Goal: Task Accomplishment & Management: Manage account settings

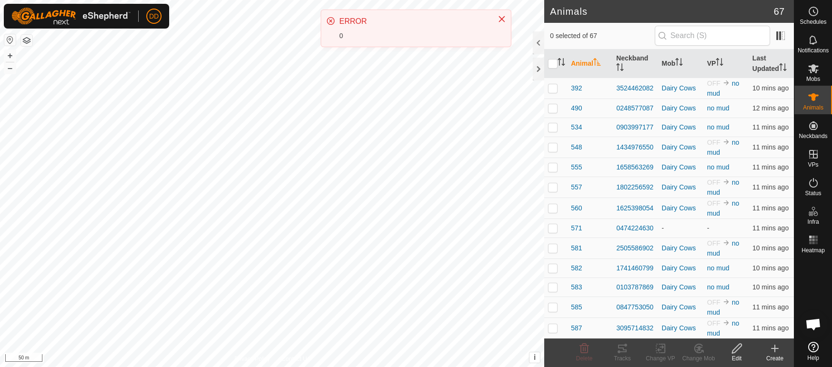
scroll to position [1341, 0]
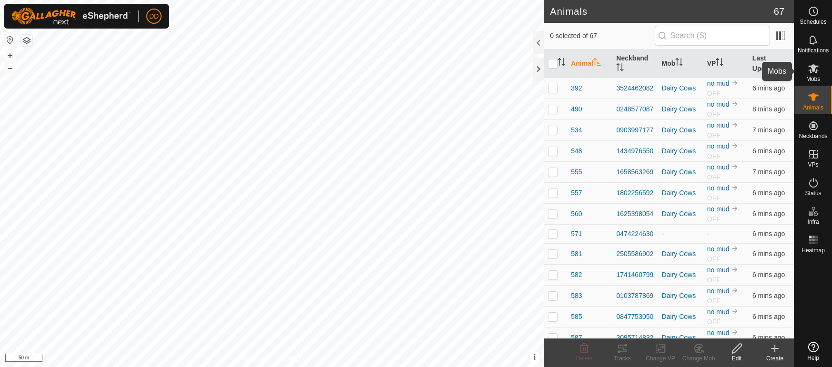
click at [814, 71] on icon at bounding box center [812, 68] width 11 height 11
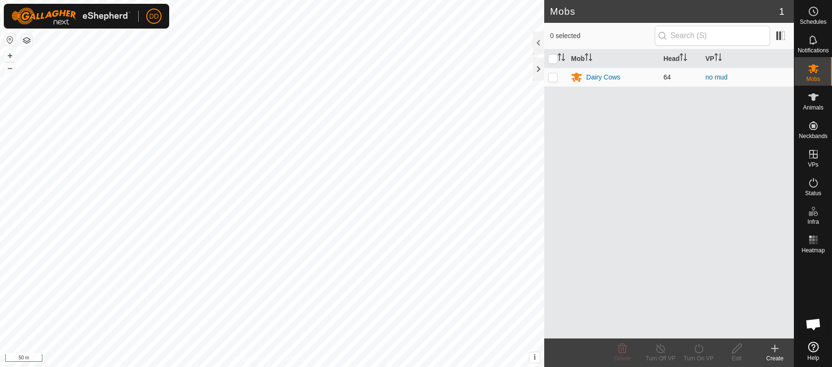
scroll to position [1341, 0]
click at [550, 77] on p-checkbox at bounding box center [553, 77] width 10 height 8
checkbox input "true"
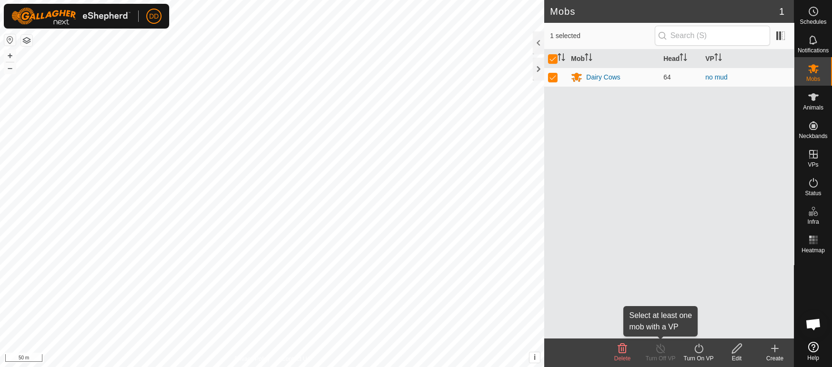
click at [656, 353] on icon at bounding box center [661, 348] width 12 height 11
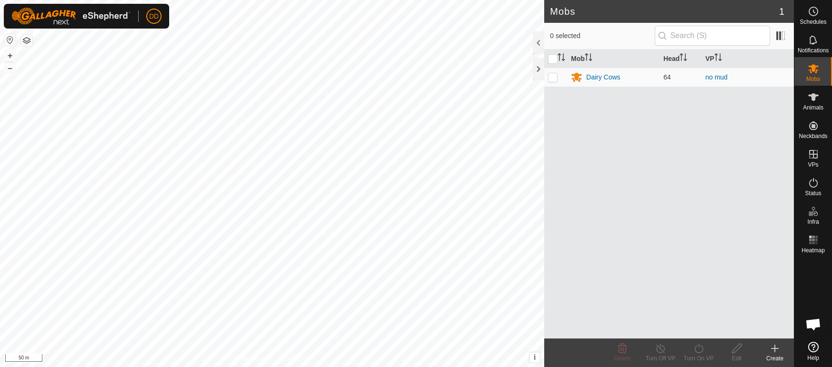
scroll to position [1341, 0]
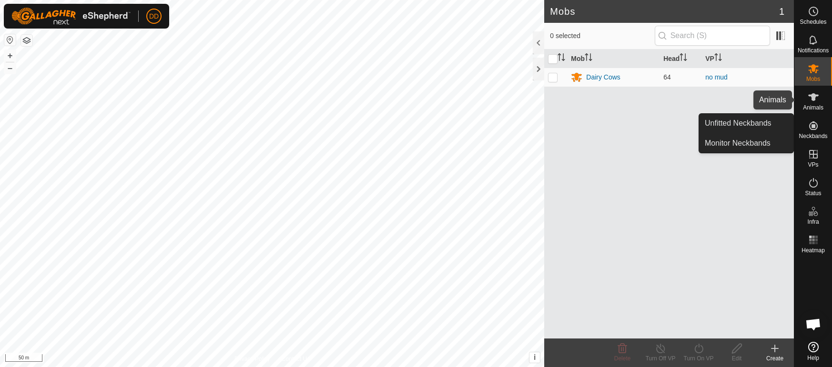
click at [824, 93] on div "Animals" at bounding box center [813, 100] width 38 height 29
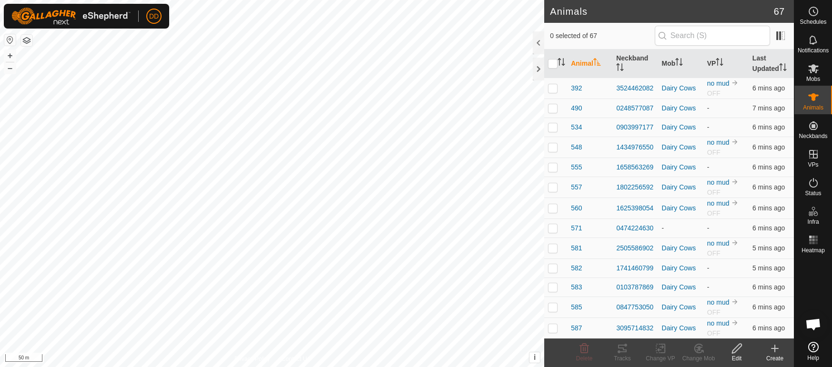
click at [719, 65] on icon "Activate to sort" at bounding box center [720, 62] width 8 height 8
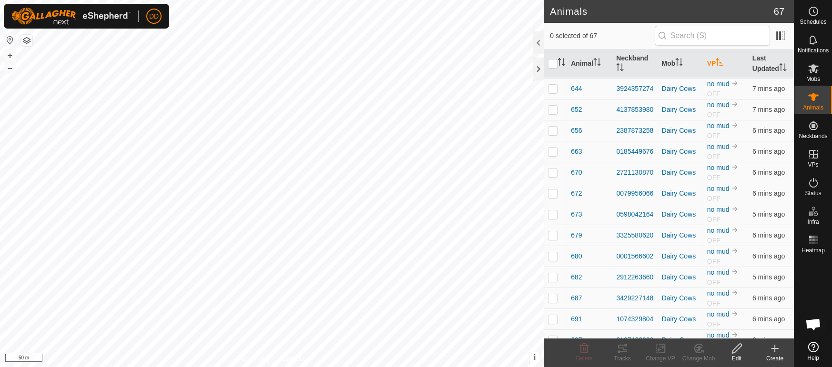
scroll to position [1082, 0]
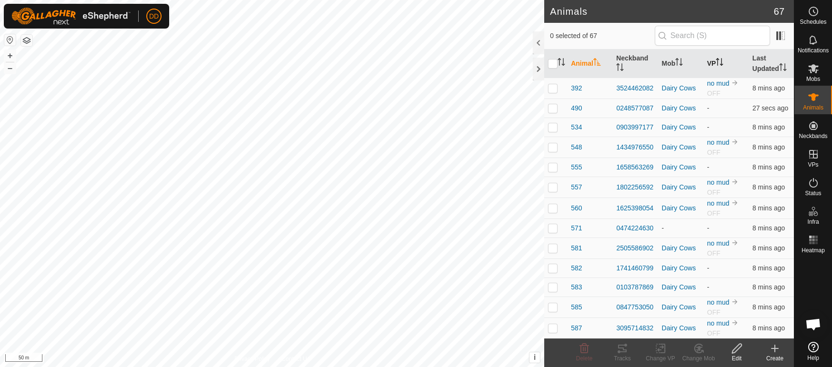
scroll to position [1341, 0]
click at [726, 64] on th "VP" at bounding box center [725, 64] width 45 height 29
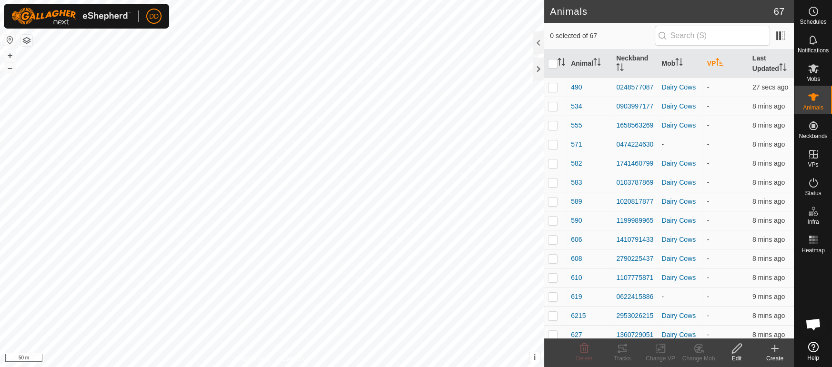
click at [726, 64] on th "VP" at bounding box center [725, 64] width 45 height 29
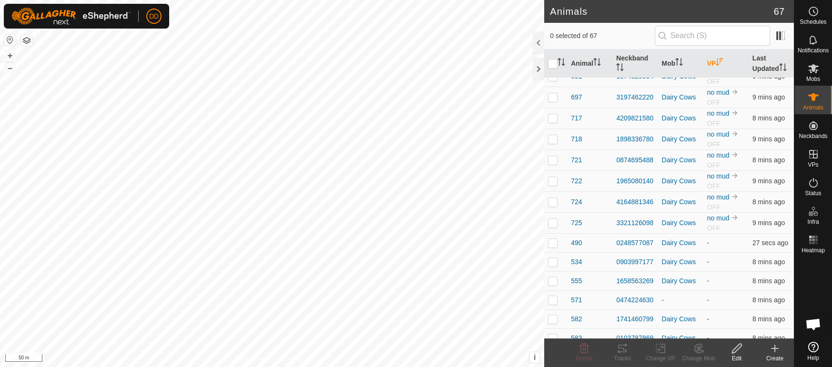
scroll to position [551, 0]
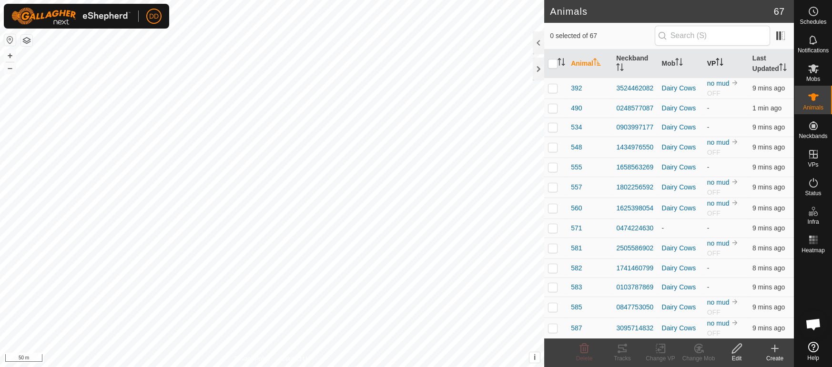
click at [725, 66] on th "VP" at bounding box center [725, 64] width 45 height 29
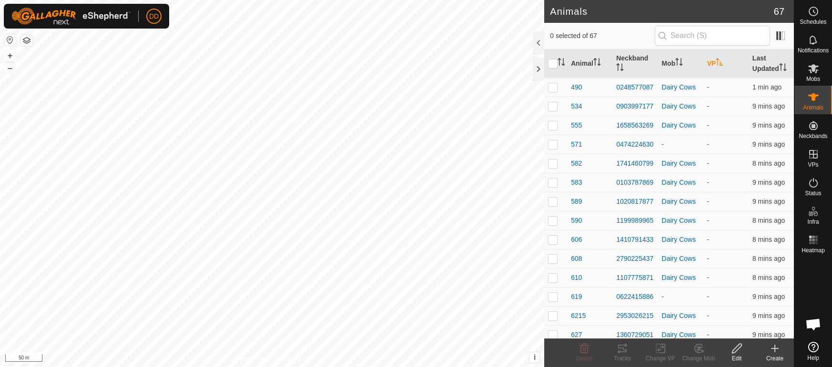
scroll to position [1341, 0]
click at [725, 66] on th "VP" at bounding box center [725, 64] width 45 height 29
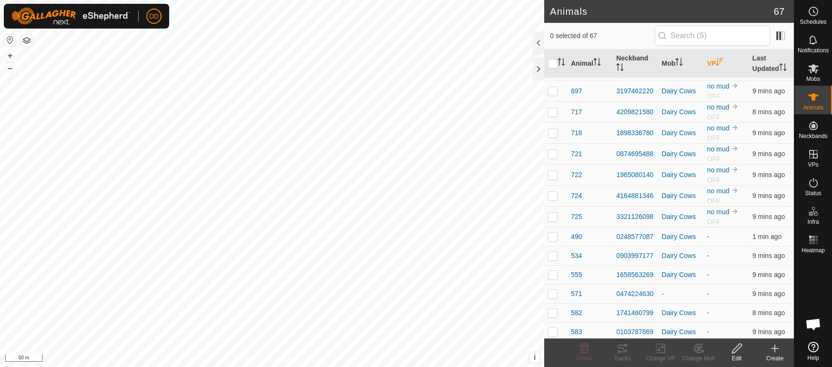
scroll to position [1080, 0]
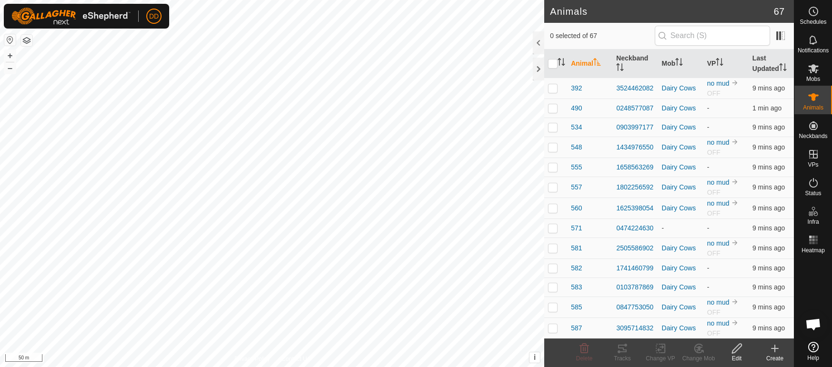
scroll to position [1341, 0]
click at [719, 65] on icon "Activate to sort" at bounding box center [720, 62] width 8 height 8
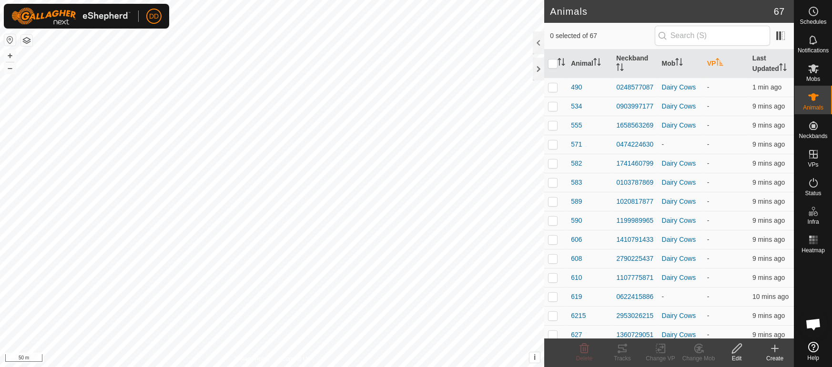
click at [719, 65] on icon "Activate to sort" at bounding box center [720, 62] width 8 height 8
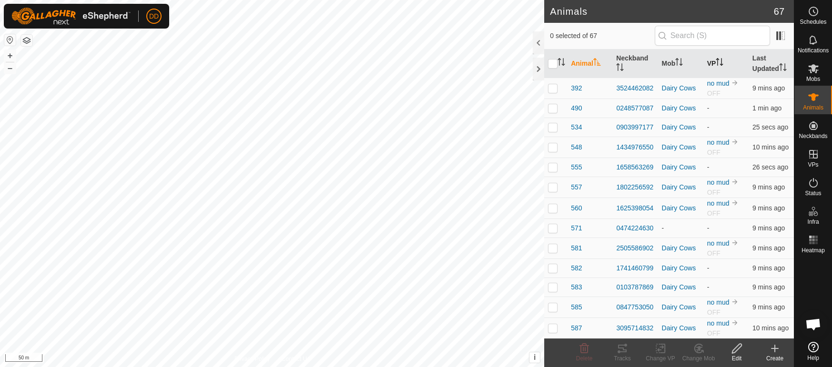
click at [719, 61] on icon "Activate to sort" at bounding box center [720, 62] width 8 height 8
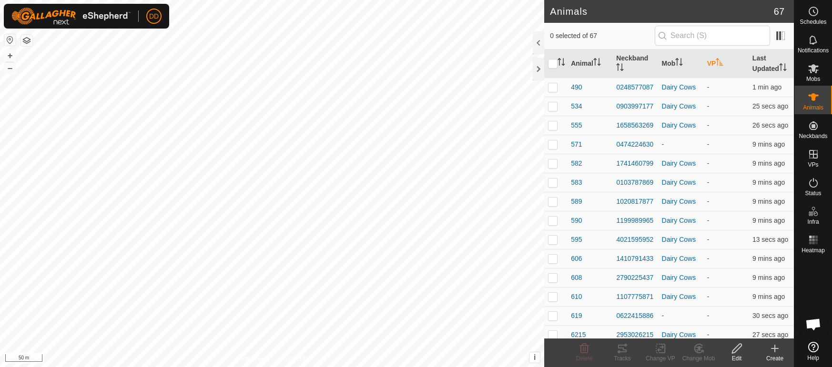
scroll to position [1341, 0]
click at [719, 61] on icon "Activate to sort" at bounding box center [720, 62] width 8 height 8
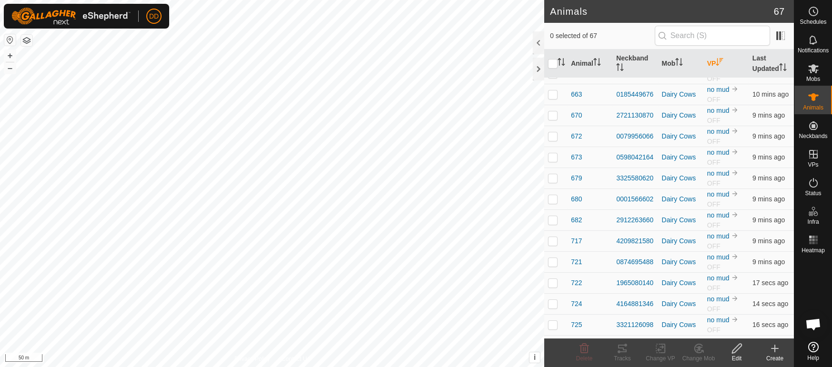
scroll to position [266, 0]
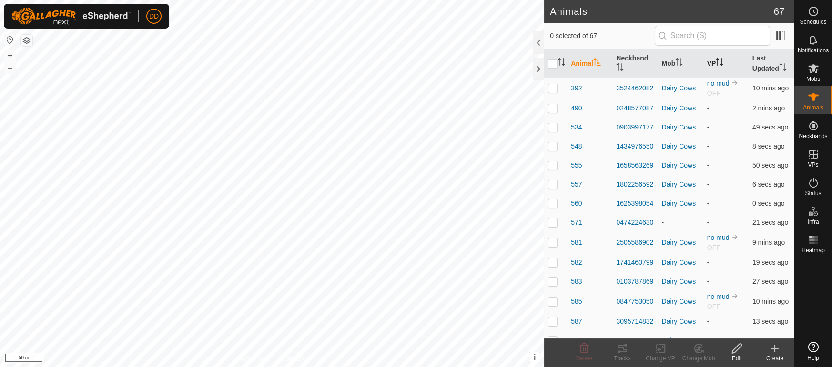
click at [721, 62] on icon "Activate to sort" at bounding box center [720, 62] width 8 height 8
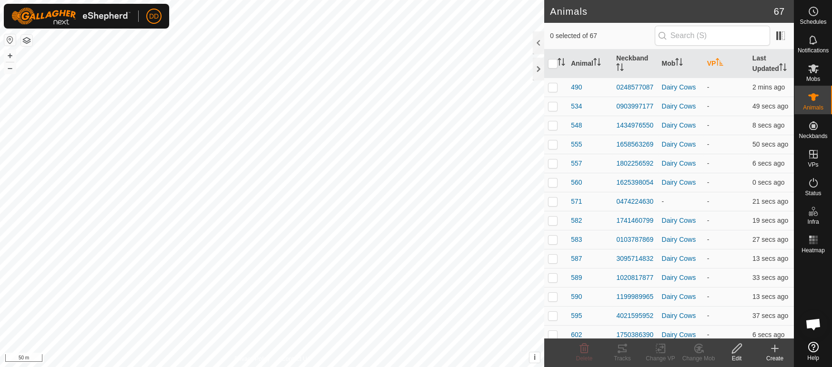
scroll to position [1341, 0]
click at [721, 62] on icon "Activate to sort" at bounding box center [720, 62] width 8 height 8
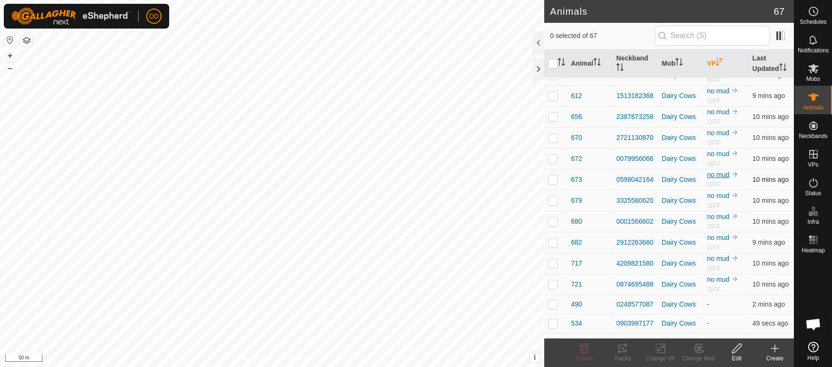
scroll to position [87, 0]
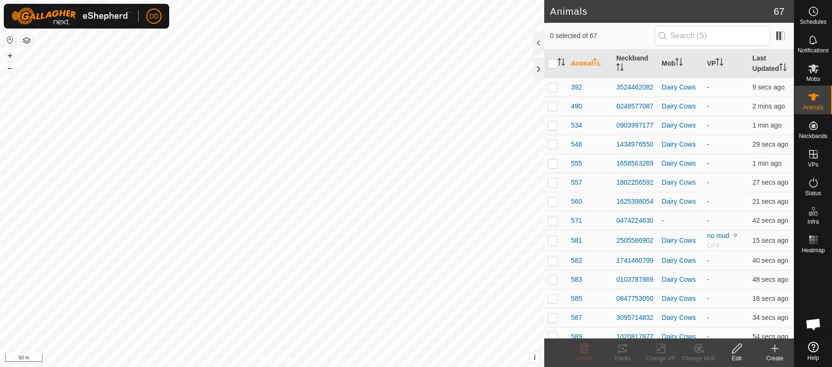
scroll to position [1341, 0]
click at [723, 66] on p-sorticon "Activate to sort" at bounding box center [720, 64] width 8 height 8
click at [716, 65] on th "VP" at bounding box center [725, 64] width 45 height 29
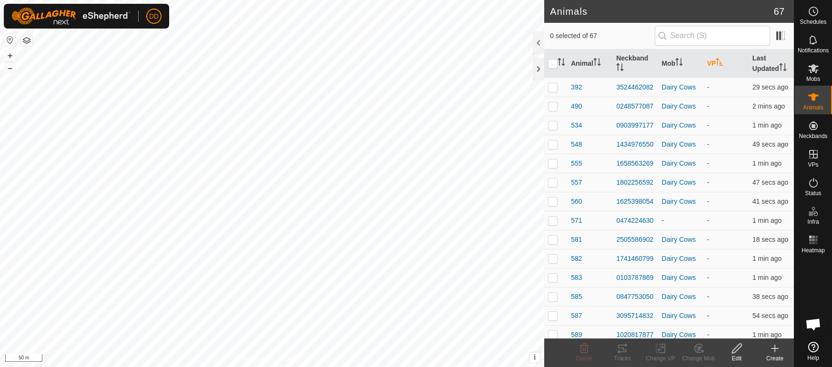
click at [716, 65] on th "VP" at bounding box center [725, 64] width 45 height 29
